Goal: Information Seeking & Learning: Learn about a topic

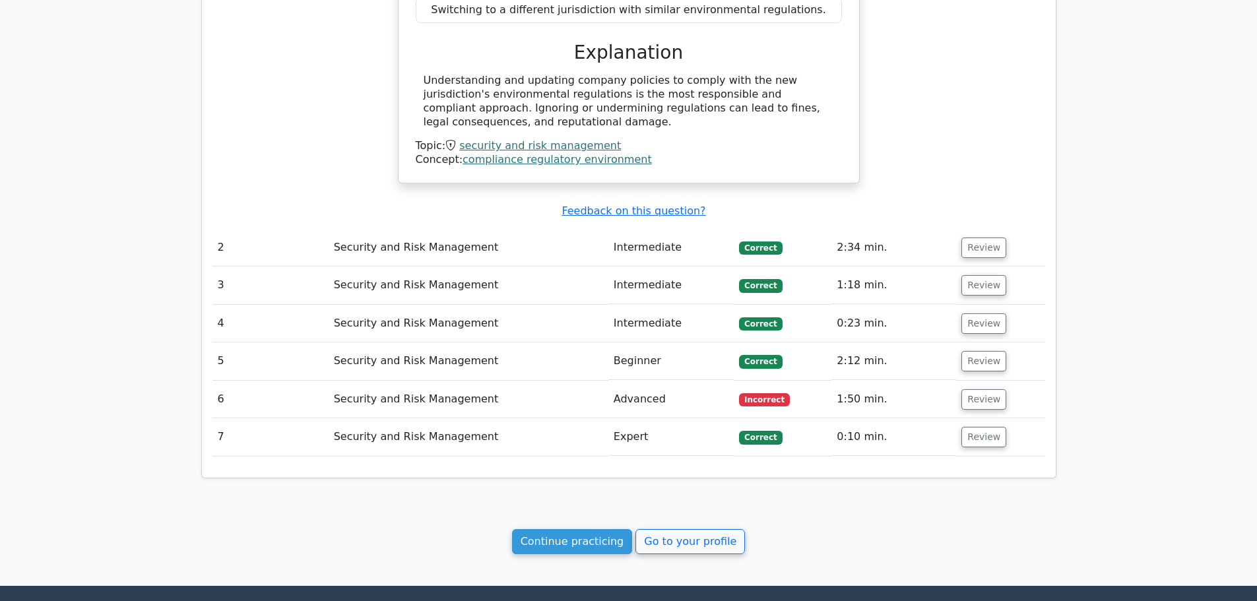
scroll to position [1105, 0]
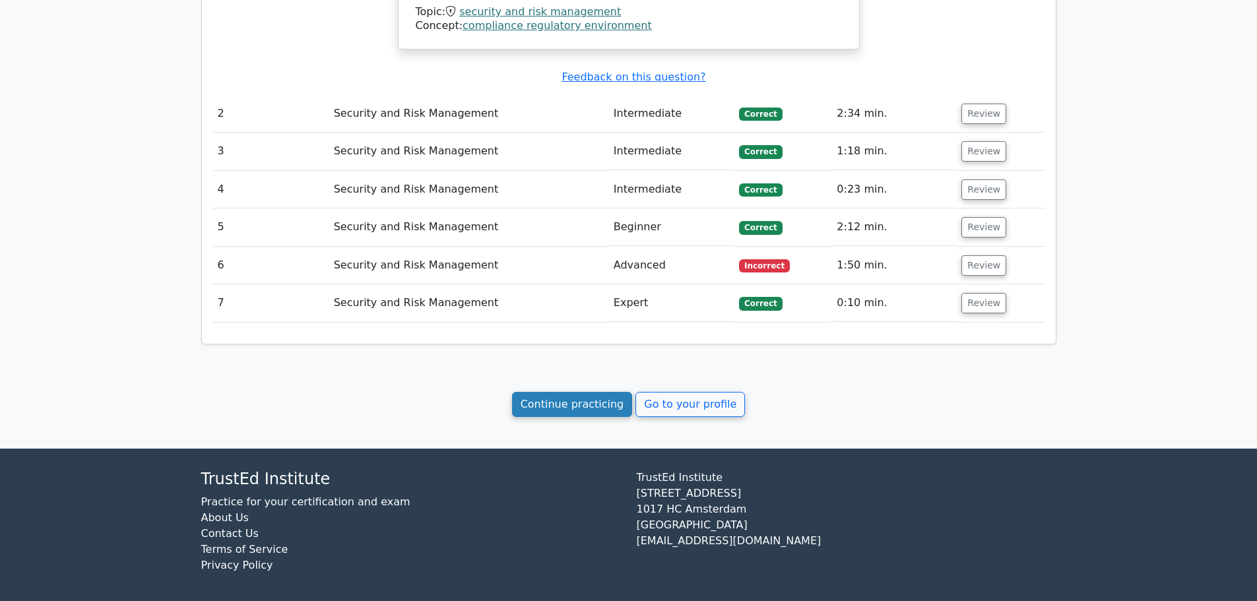
click at [607, 403] on link "Continue practicing" at bounding box center [572, 404] width 121 height 25
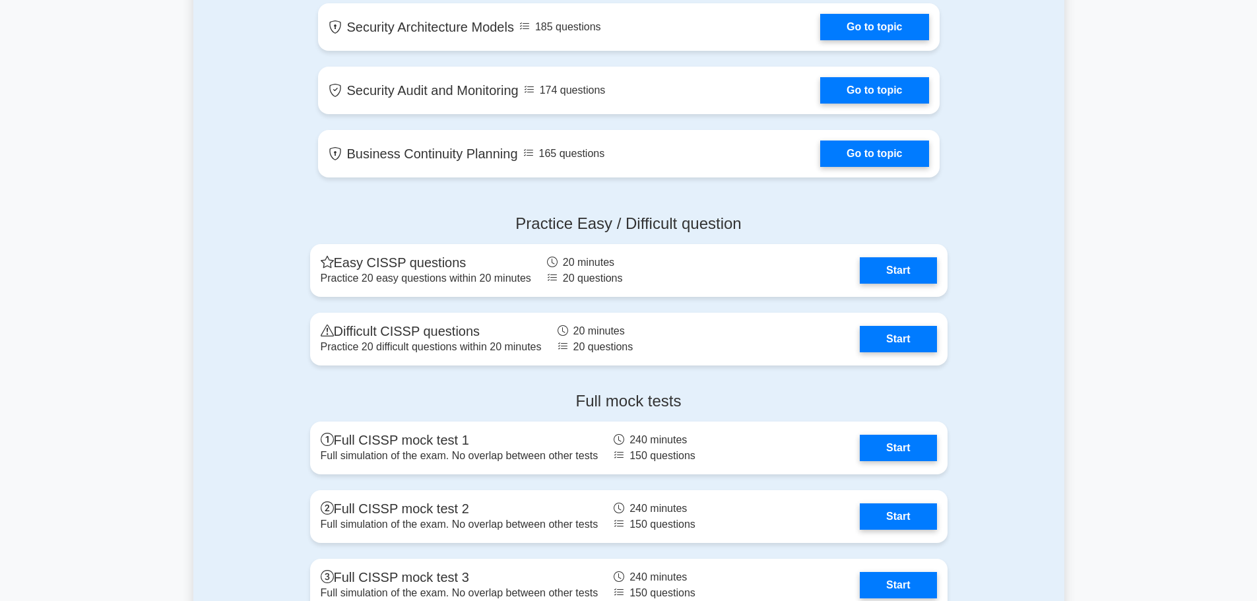
scroll to position [2442, 0]
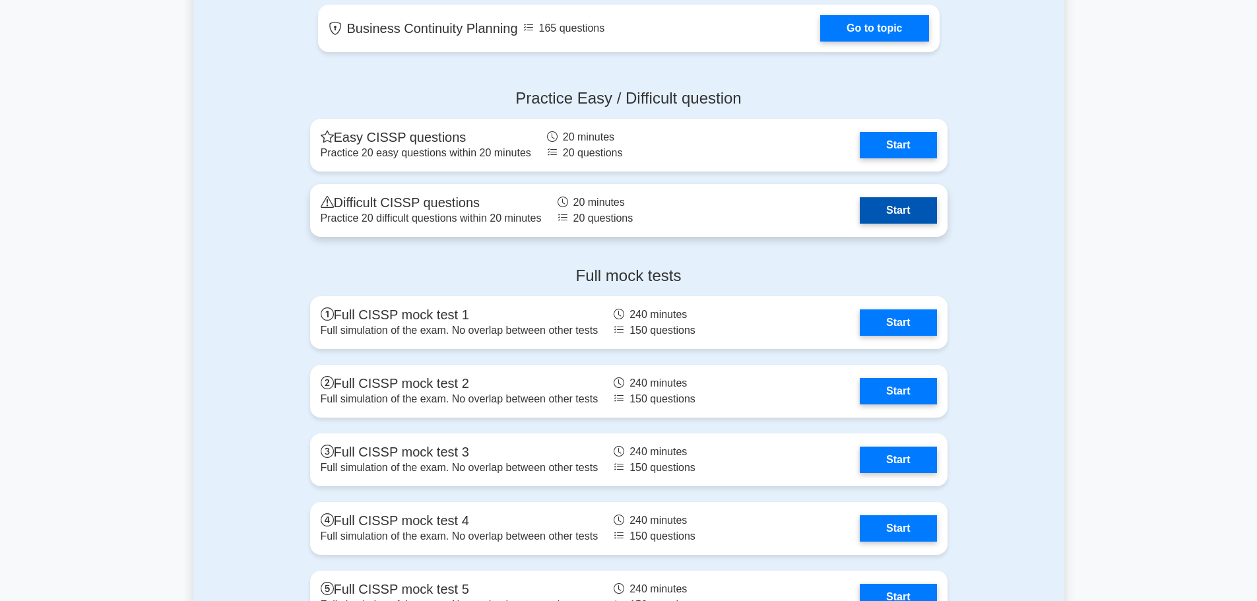
click at [888, 211] on link "Start" at bounding box center [898, 210] width 77 height 26
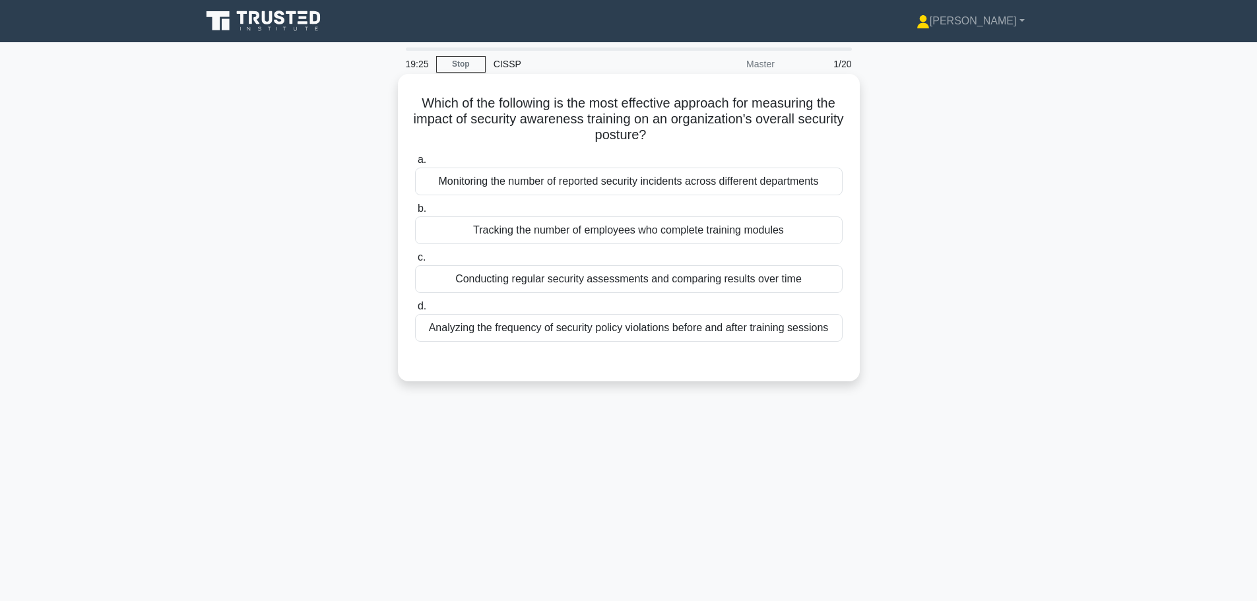
click at [520, 275] on div "Conducting regular security assessments and comparing results over time" at bounding box center [629, 279] width 428 height 28
click at [415, 262] on input "c. Conducting regular security assessments and comparing results over time" at bounding box center [415, 257] width 0 height 9
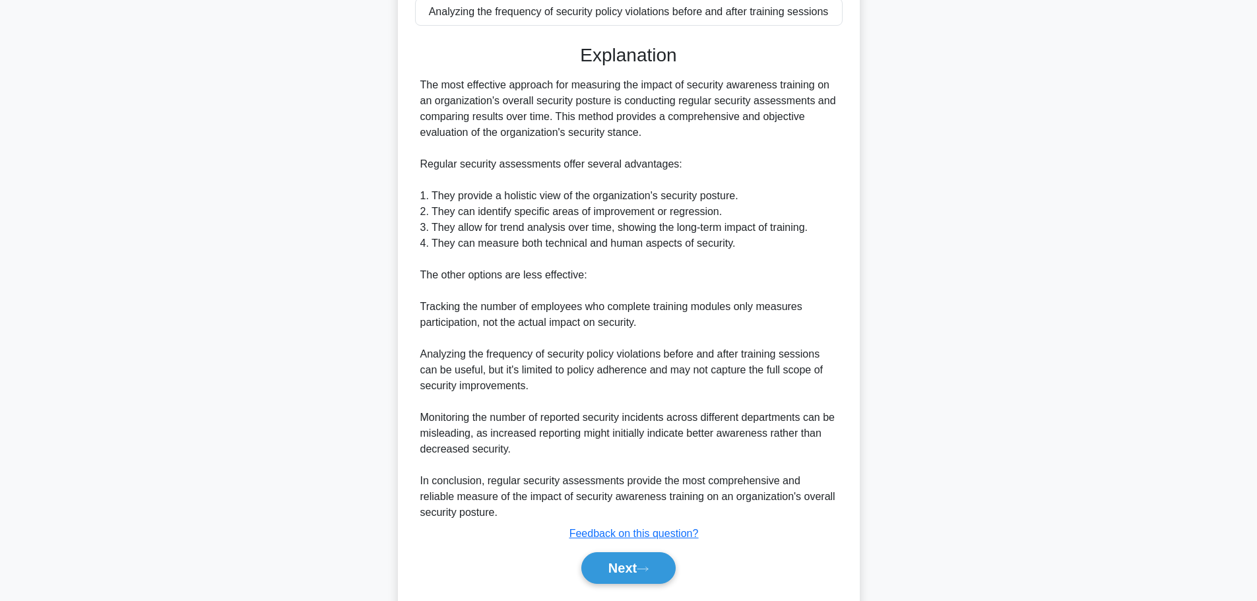
scroll to position [356, 0]
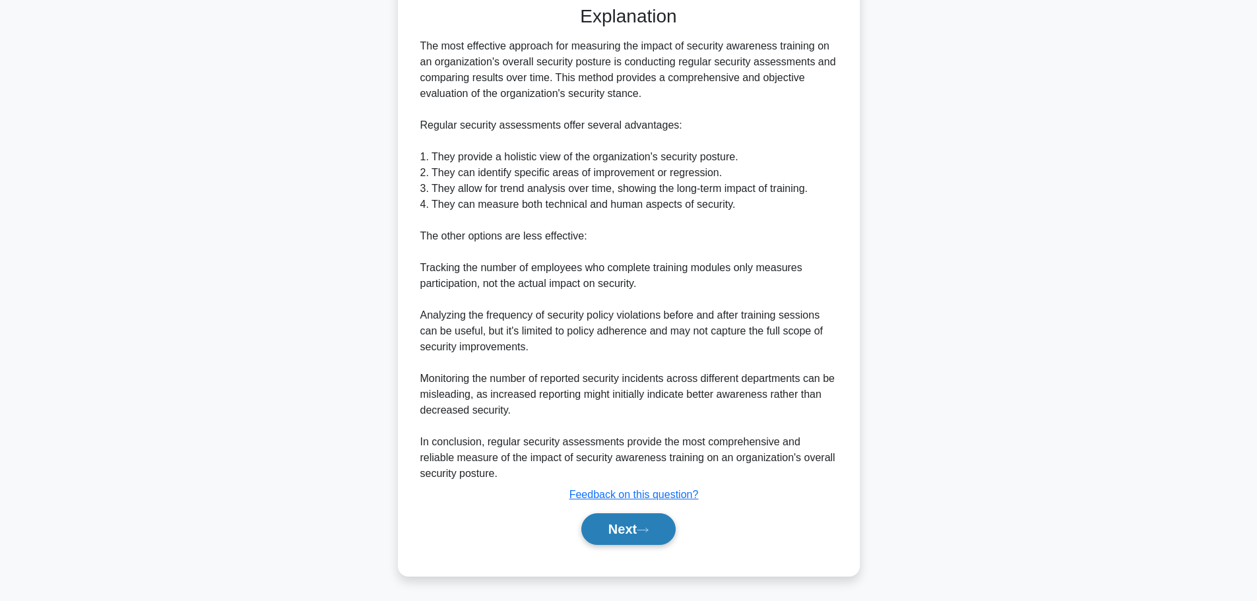
click at [614, 528] on button "Next" at bounding box center [628, 529] width 94 height 32
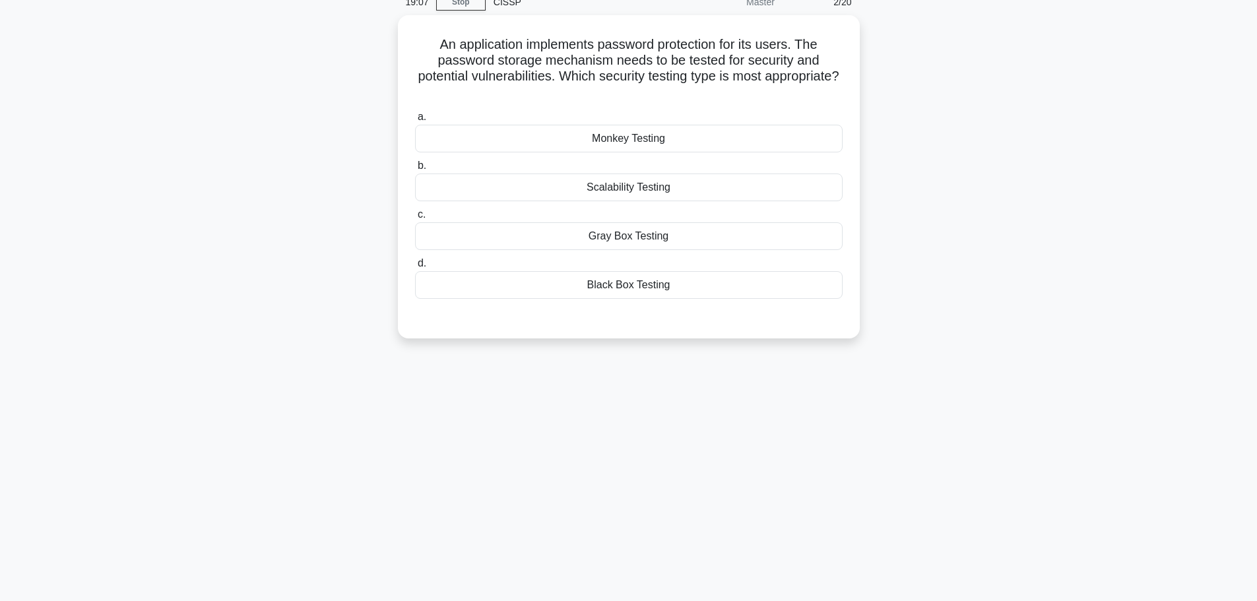
scroll to position [0, 0]
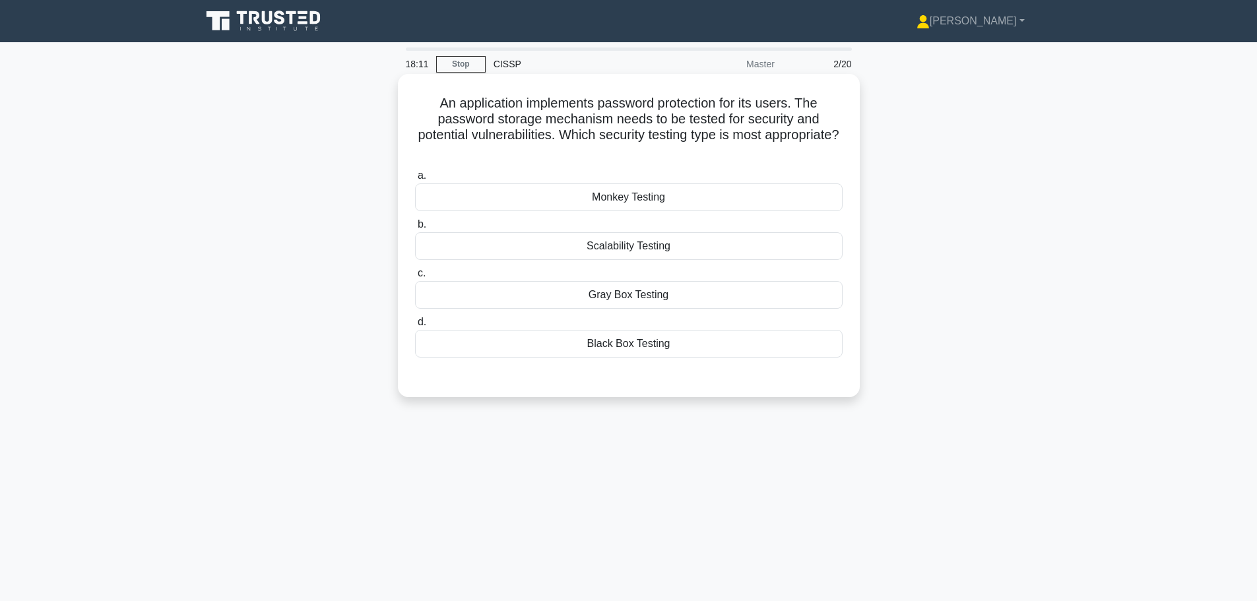
click at [574, 352] on div "Black Box Testing" at bounding box center [629, 344] width 428 height 28
click at [415, 327] on input "d. Black Box Testing" at bounding box center [415, 322] width 0 height 9
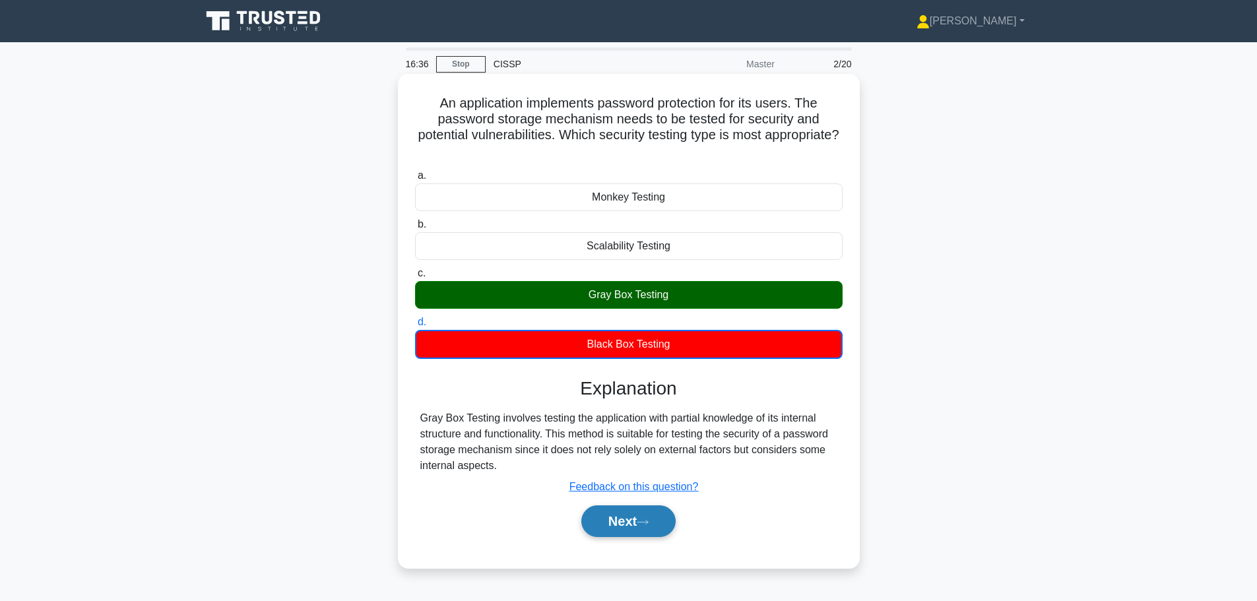
click at [643, 522] on icon at bounding box center [643, 522] width 12 height 7
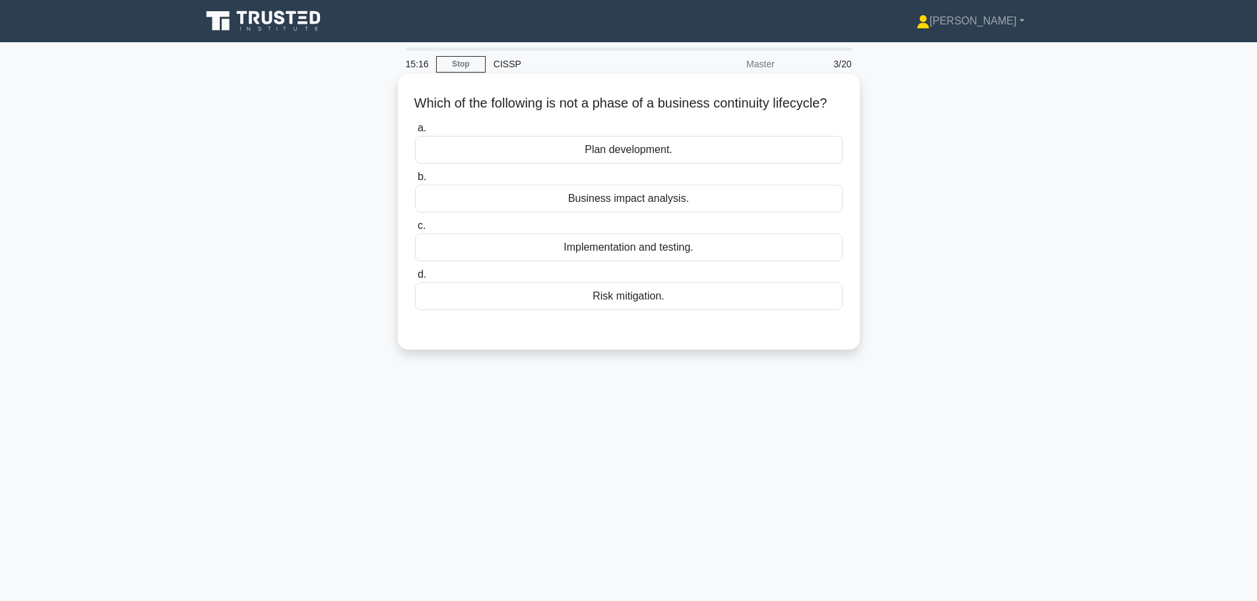
click at [575, 310] on div "Risk mitigation." at bounding box center [629, 296] width 428 height 28
click at [415, 279] on input "d. Risk mitigation." at bounding box center [415, 275] width 0 height 9
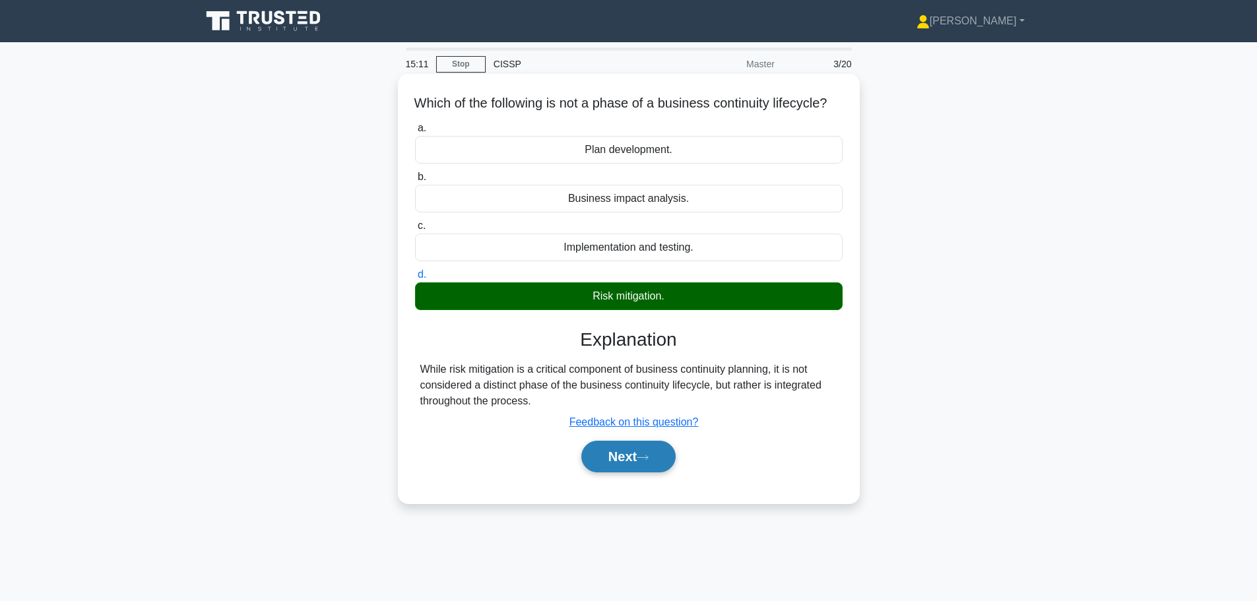
click at [646, 459] on icon at bounding box center [643, 457] width 11 height 4
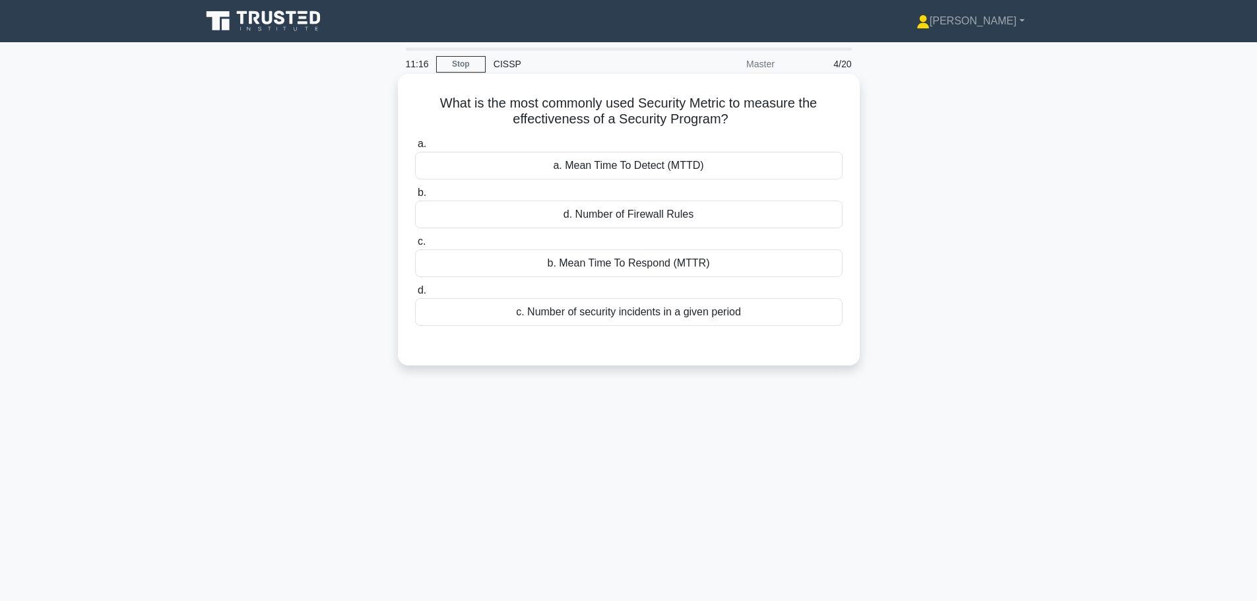
click at [647, 160] on div "a. Mean Time To Detect (MTTD)" at bounding box center [629, 166] width 428 height 28
click at [415, 148] on input "a. a. Mean Time To Detect (MTTD)" at bounding box center [415, 144] width 0 height 9
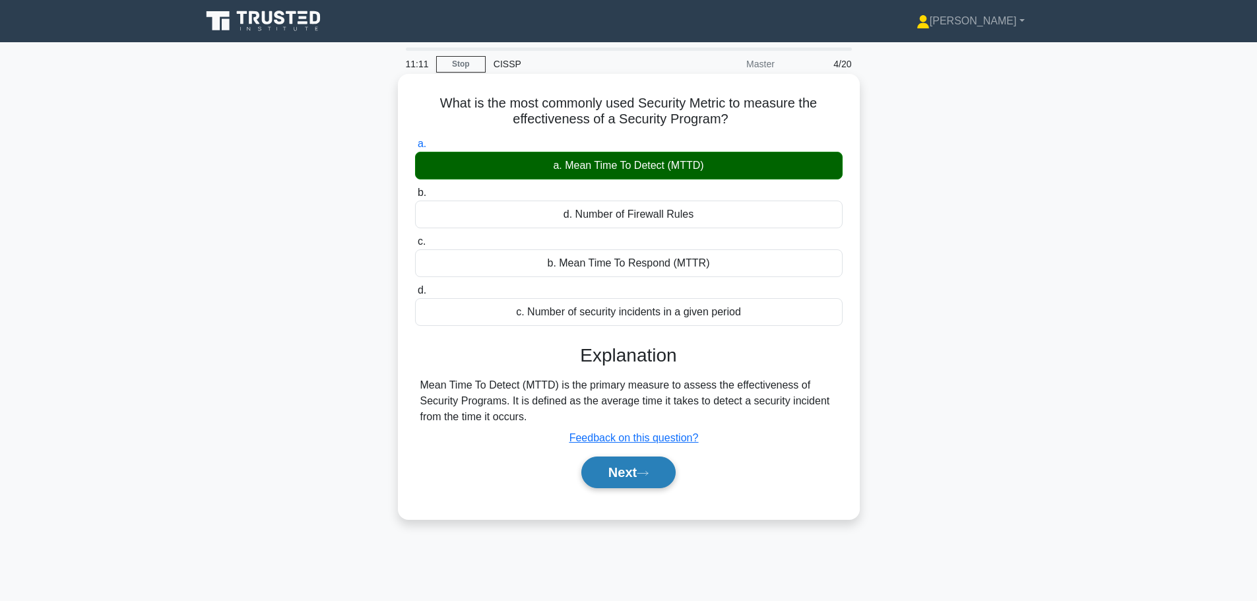
click at [617, 466] on button "Next" at bounding box center [628, 473] width 94 height 32
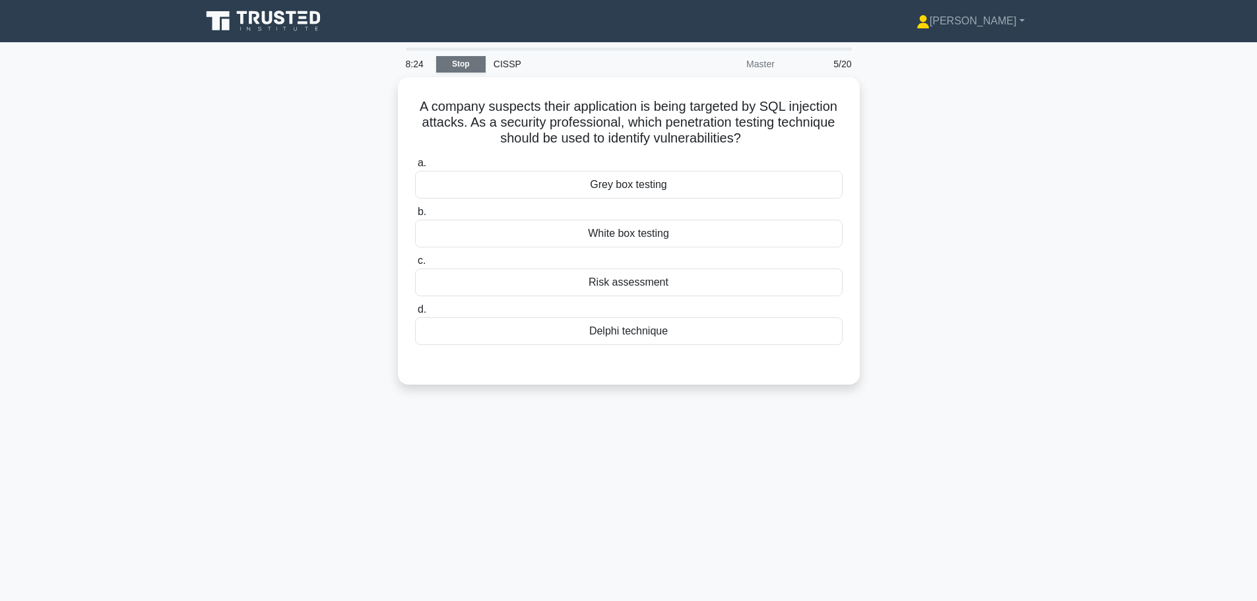
click at [466, 67] on link "Stop" at bounding box center [460, 64] width 49 height 16
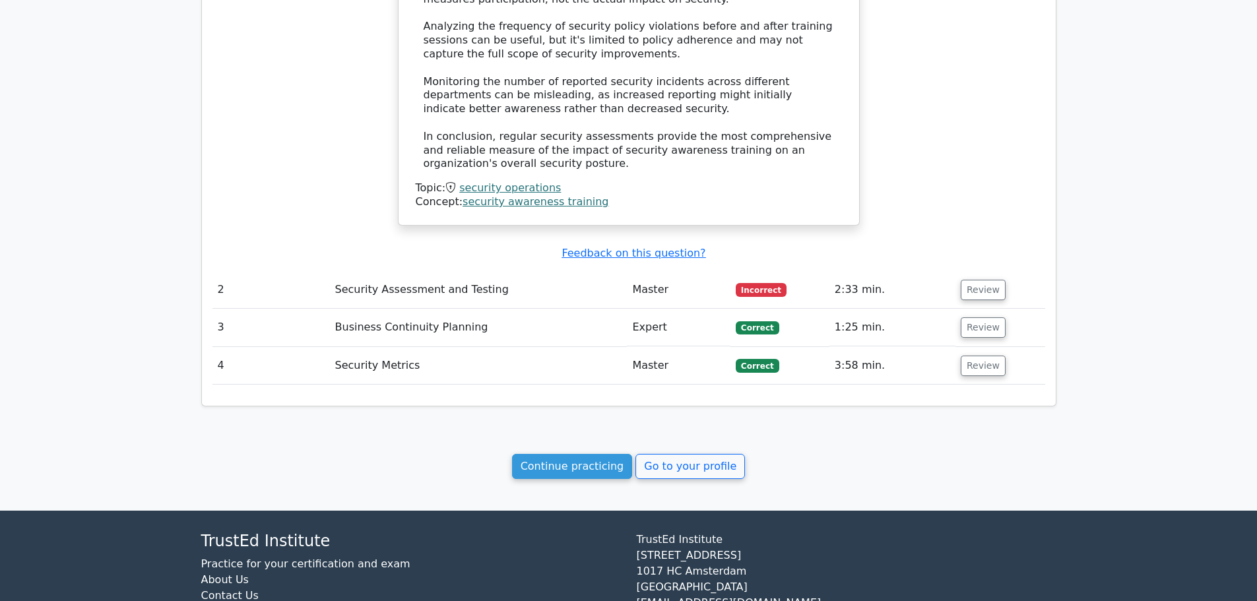
scroll to position [1307, 0]
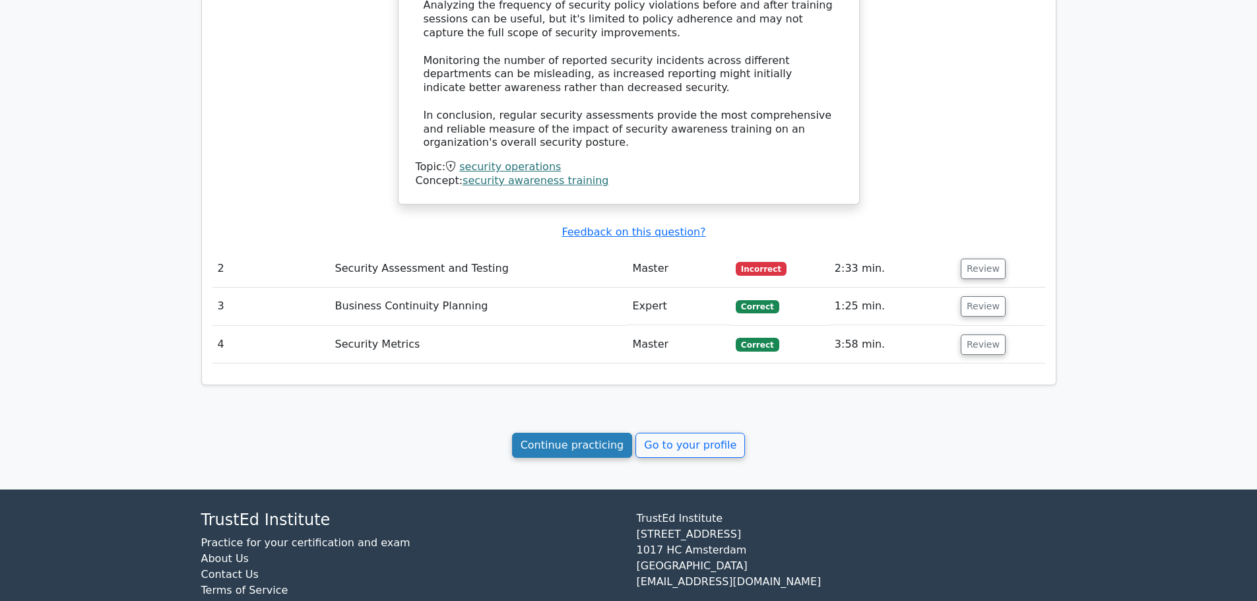
click at [572, 433] on link "Continue practicing" at bounding box center [572, 445] width 121 height 25
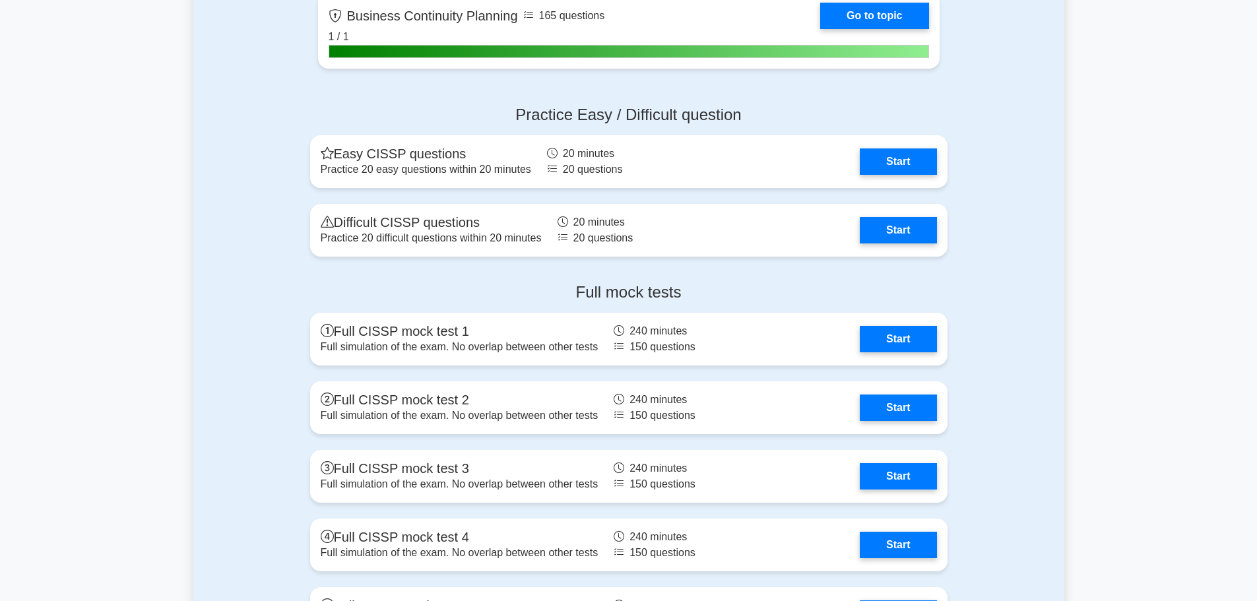
scroll to position [2540, 0]
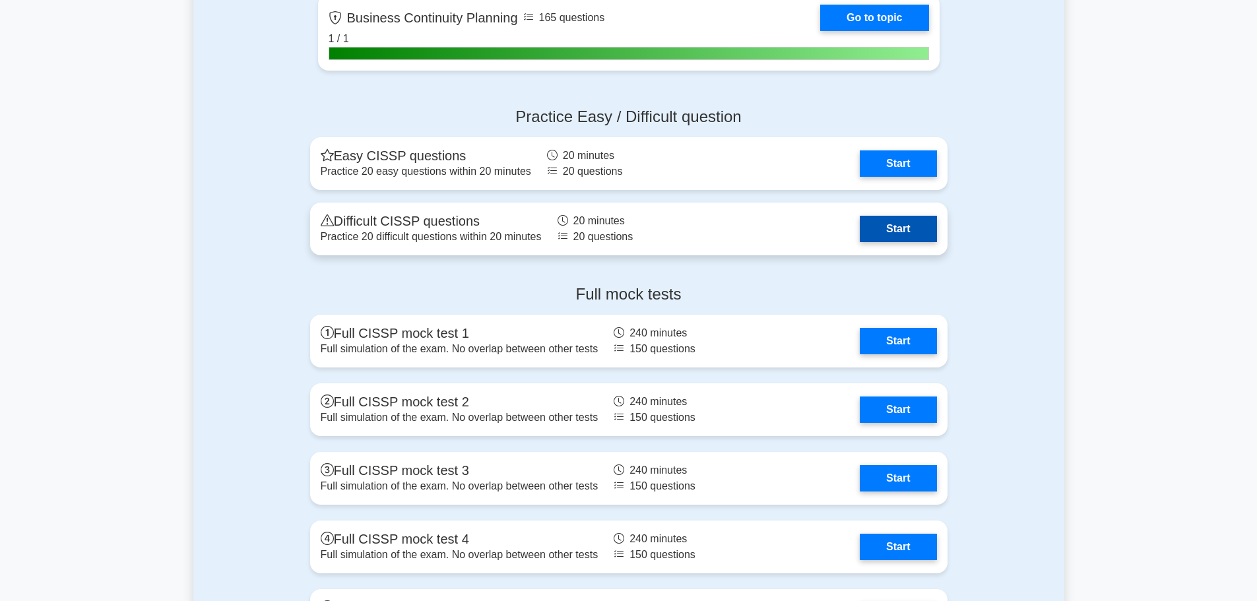
click at [907, 238] on link "Start" at bounding box center [898, 229] width 77 height 26
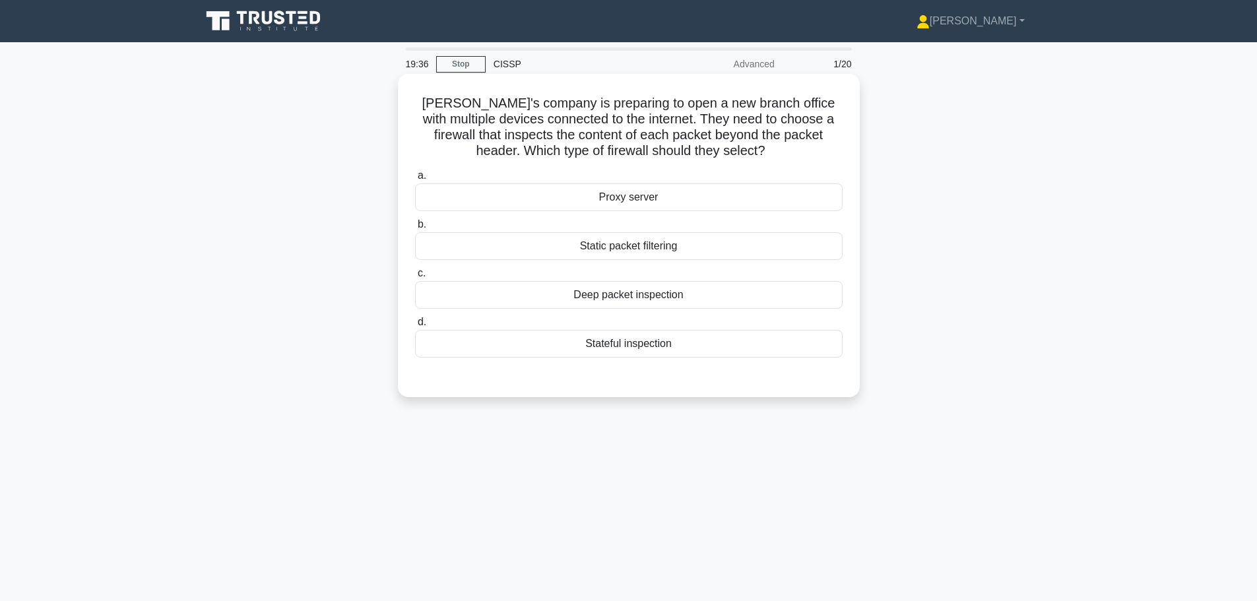
click at [524, 301] on div "Deep packet inspection" at bounding box center [629, 295] width 428 height 28
click at [415, 278] on input "c. Deep packet inspection" at bounding box center [415, 273] width 0 height 9
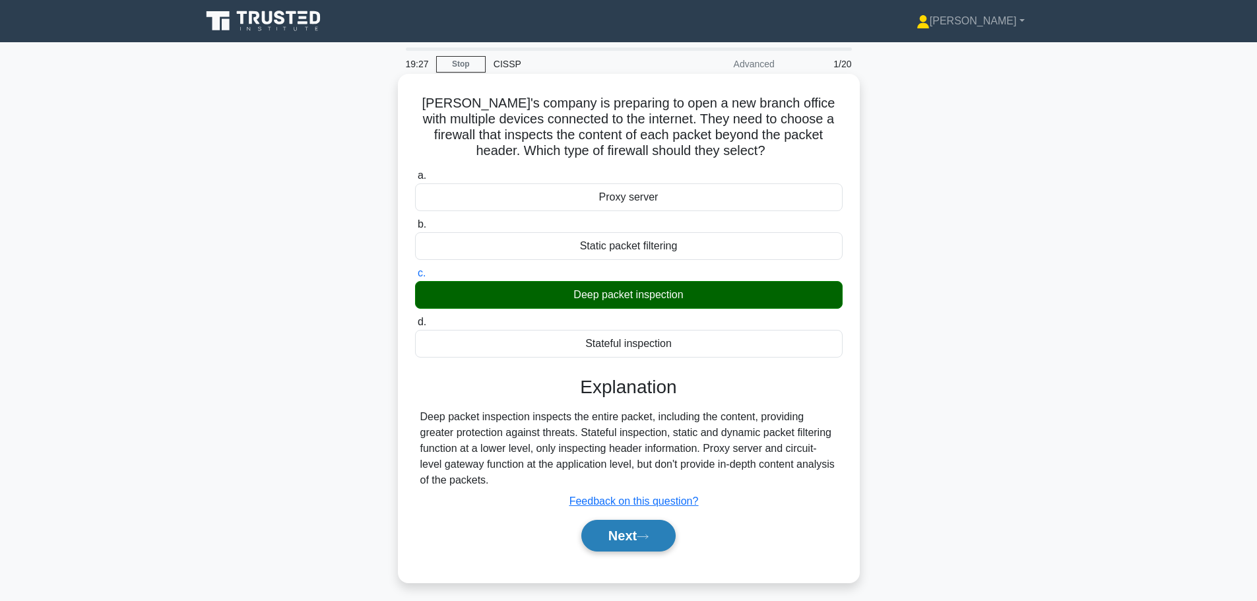
click at [649, 534] on icon at bounding box center [643, 536] width 12 height 7
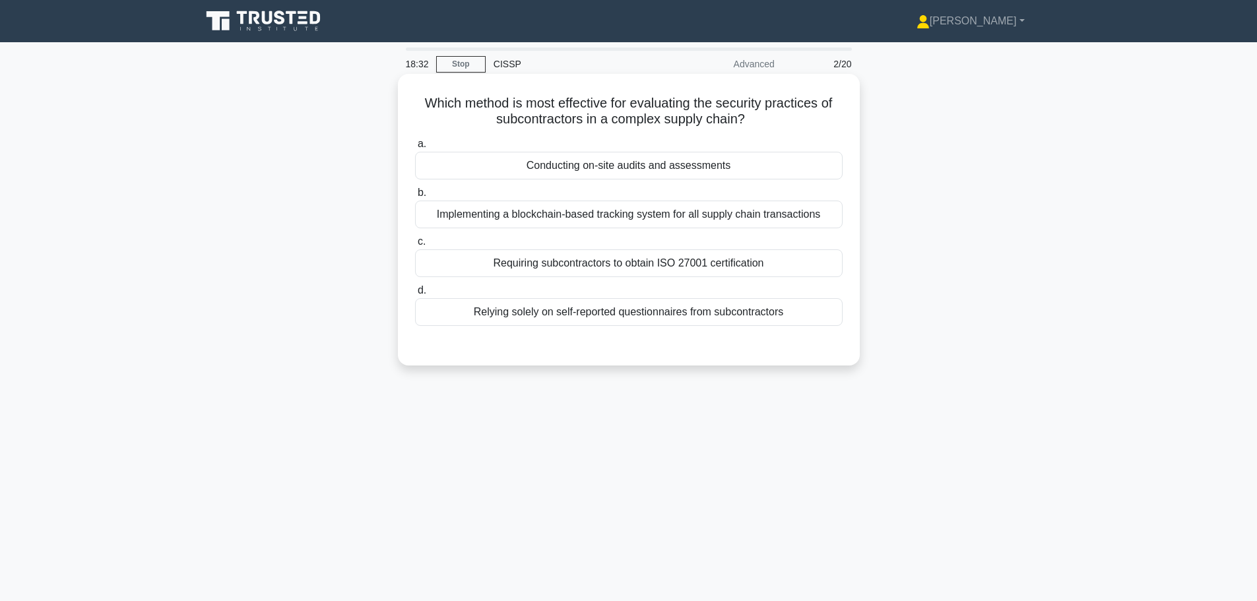
click at [618, 161] on div "Conducting on-site audits and assessments" at bounding box center [629, 166] width 428 height 28
click at [415, 148] on input "a. Conducting on-site audits and assessments" at bounding box center [415, 144] width 0 height 9
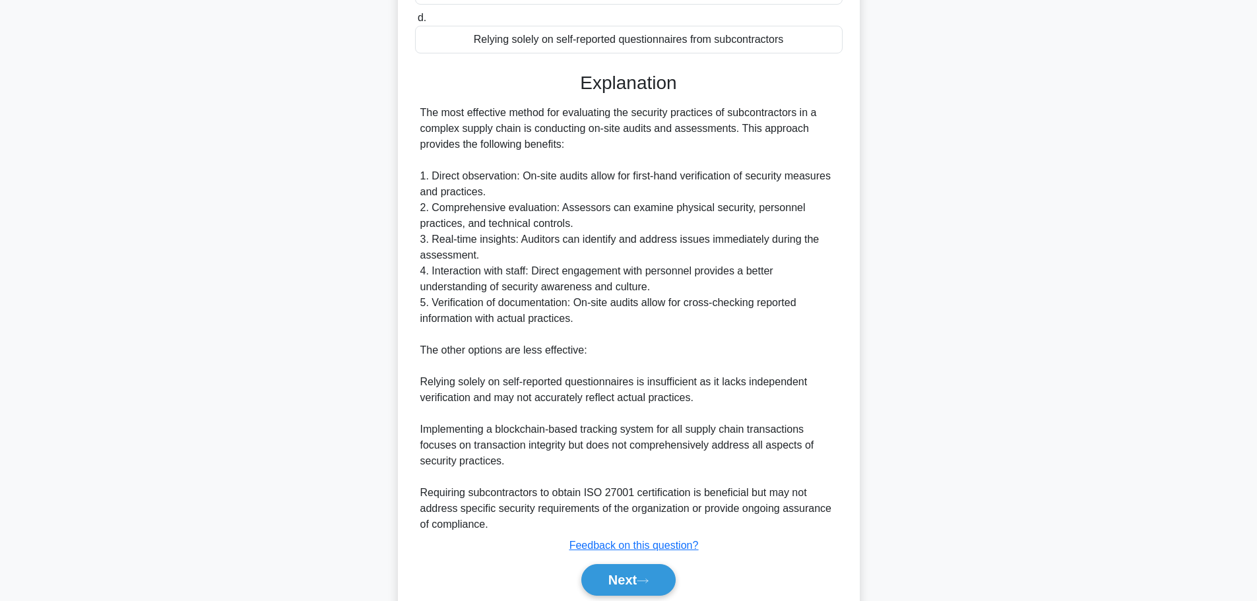
scroll to position [324, 0]
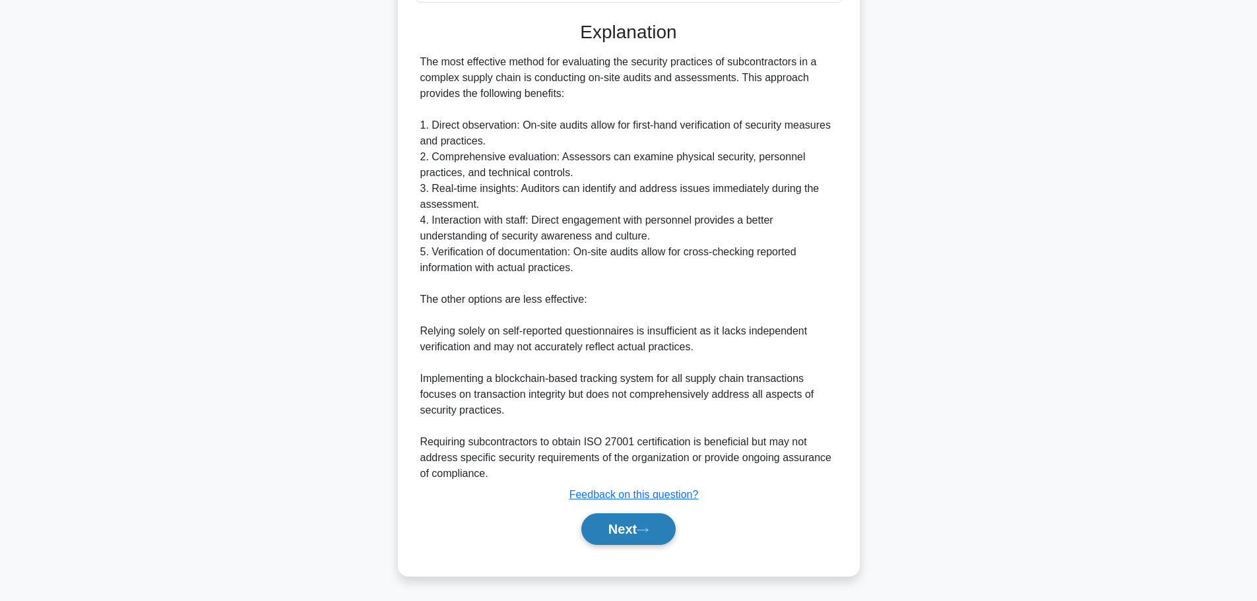
click at [636, 533] on button "Next" at bounding box center [628, 529] width 94 height 32
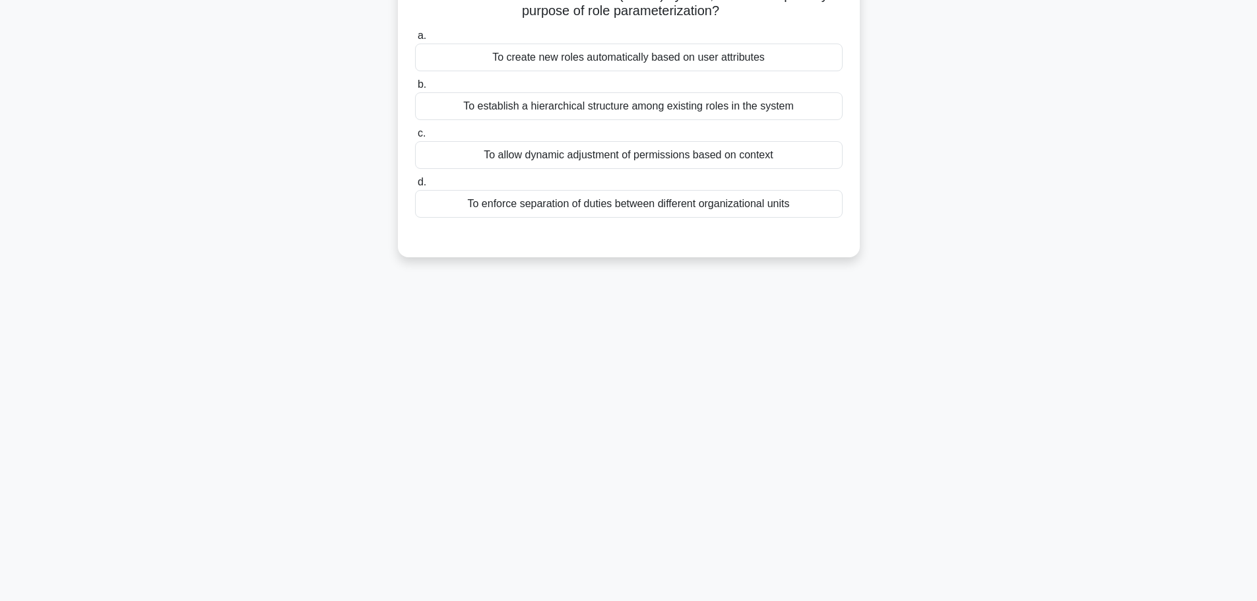
scroll to position [0, 0]
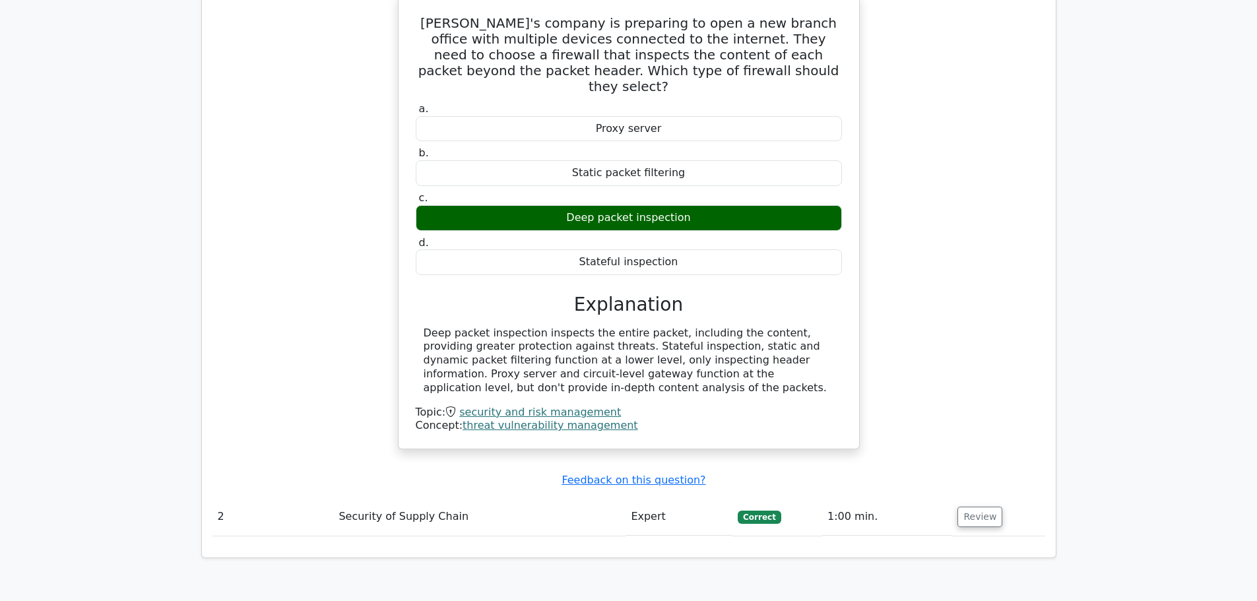
scroll to position [792, 0]
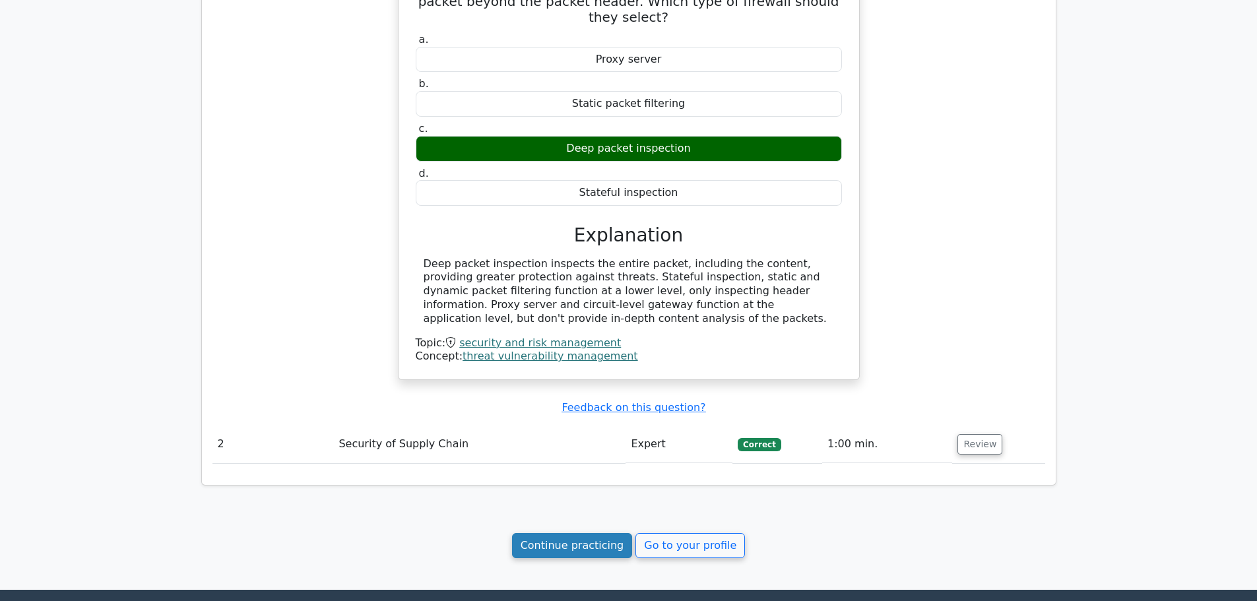
click at [571, 542] on link "Continue practicing" at bounding box center [572, 545] width 121 height 25
